Goal: Transaction & Acquisition: Book appointment/travel/reservation

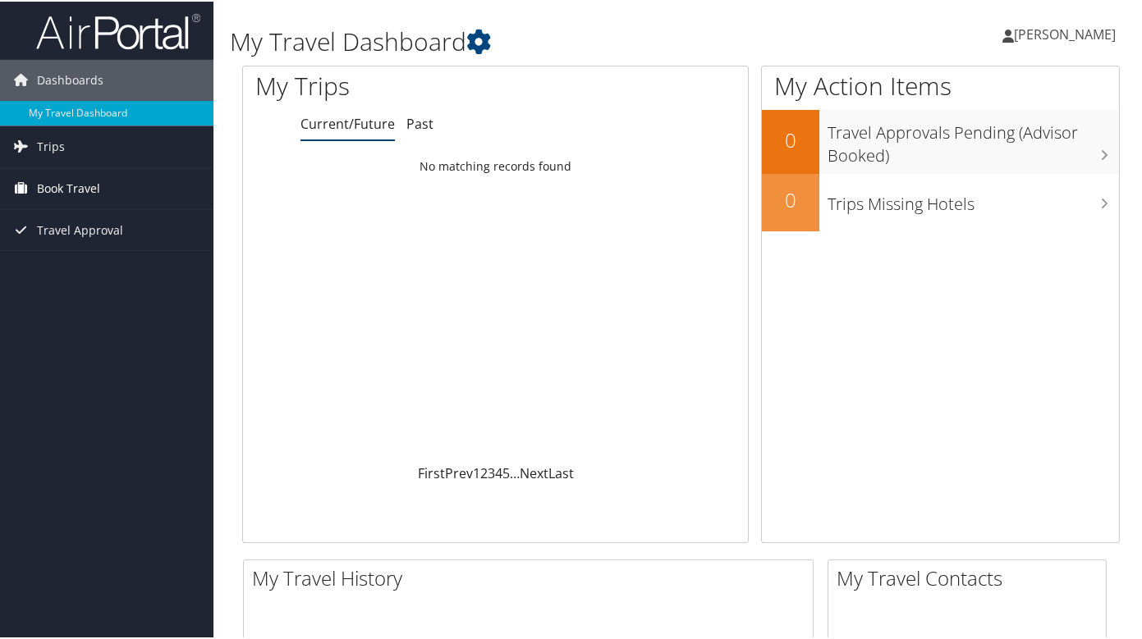
click at [91, 191] on span "Book Travel" at bounding box center [68, 187] width 63 height 41
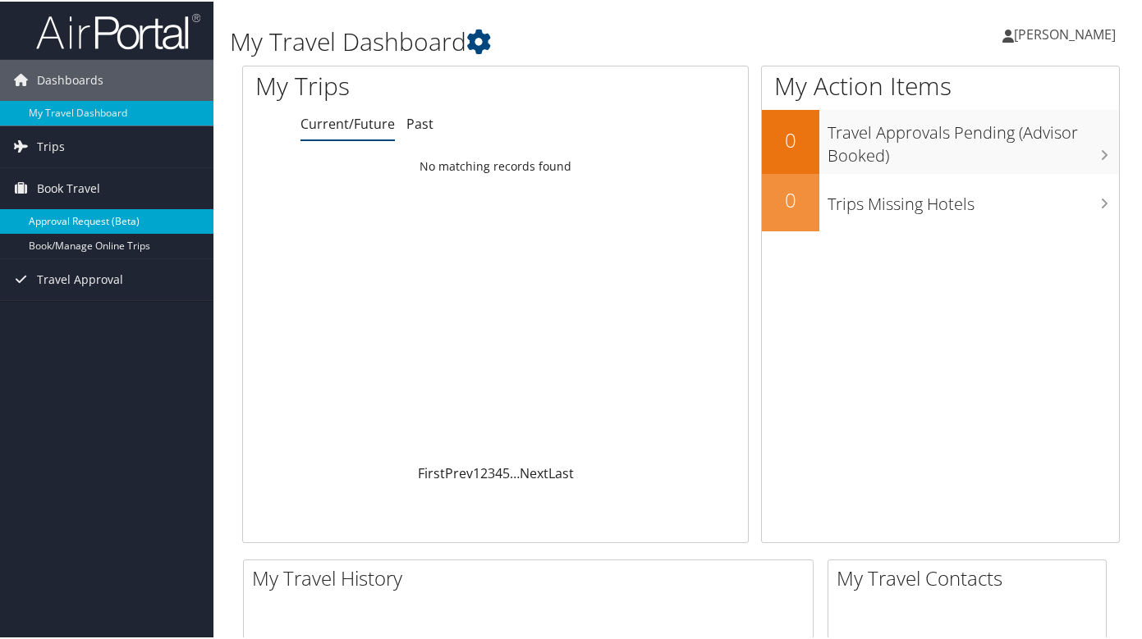
click at [84, 224] on link "Approval Request (Beta)" at bounding box center [106, 220] width 213 height 25
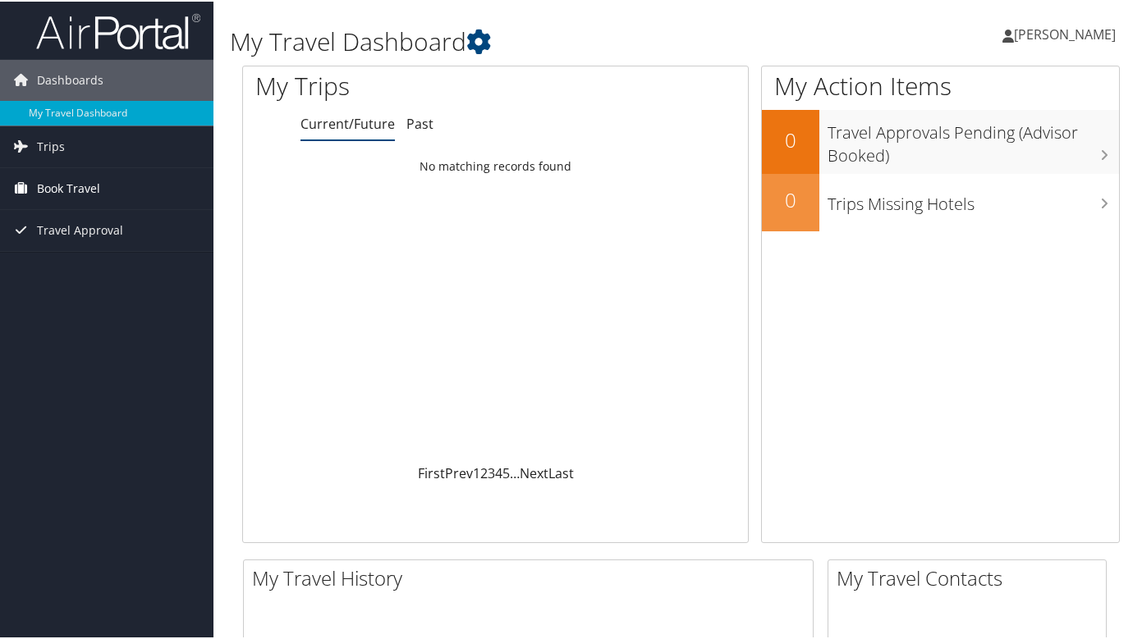
click at [87, 190] on span "Book Travel" at bounding box center [68, 187] width 63 height 41
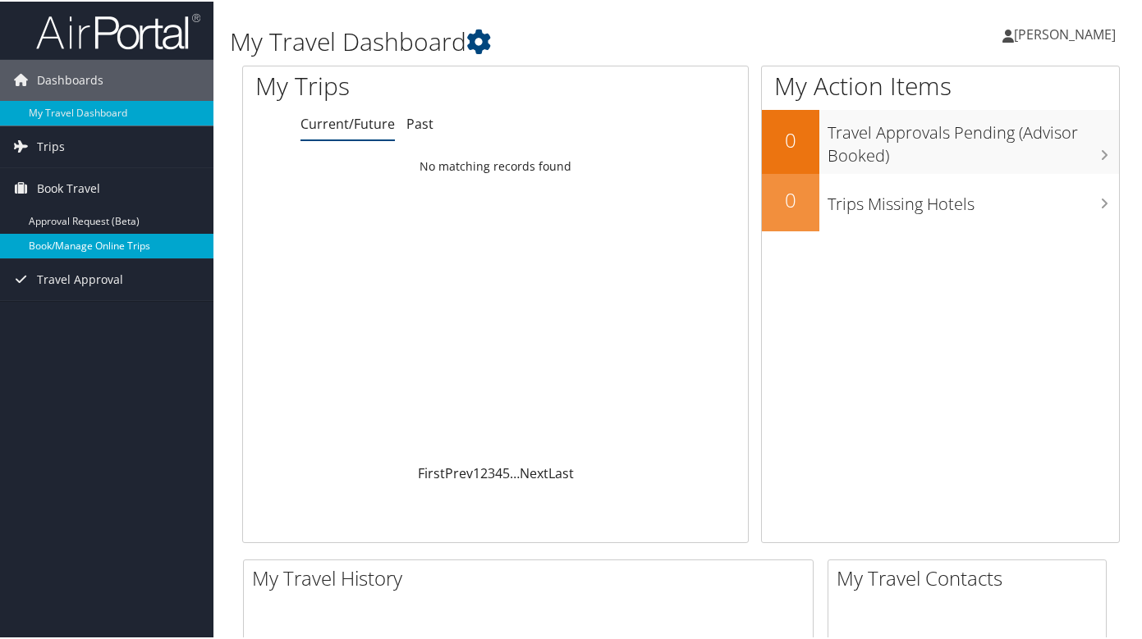
click at [62, 245] on link "Book/Manage Online Trips" at bounding box center [106, 244] width 213 height 25
